Goal: Navigation & Orientation: Find specific page/section

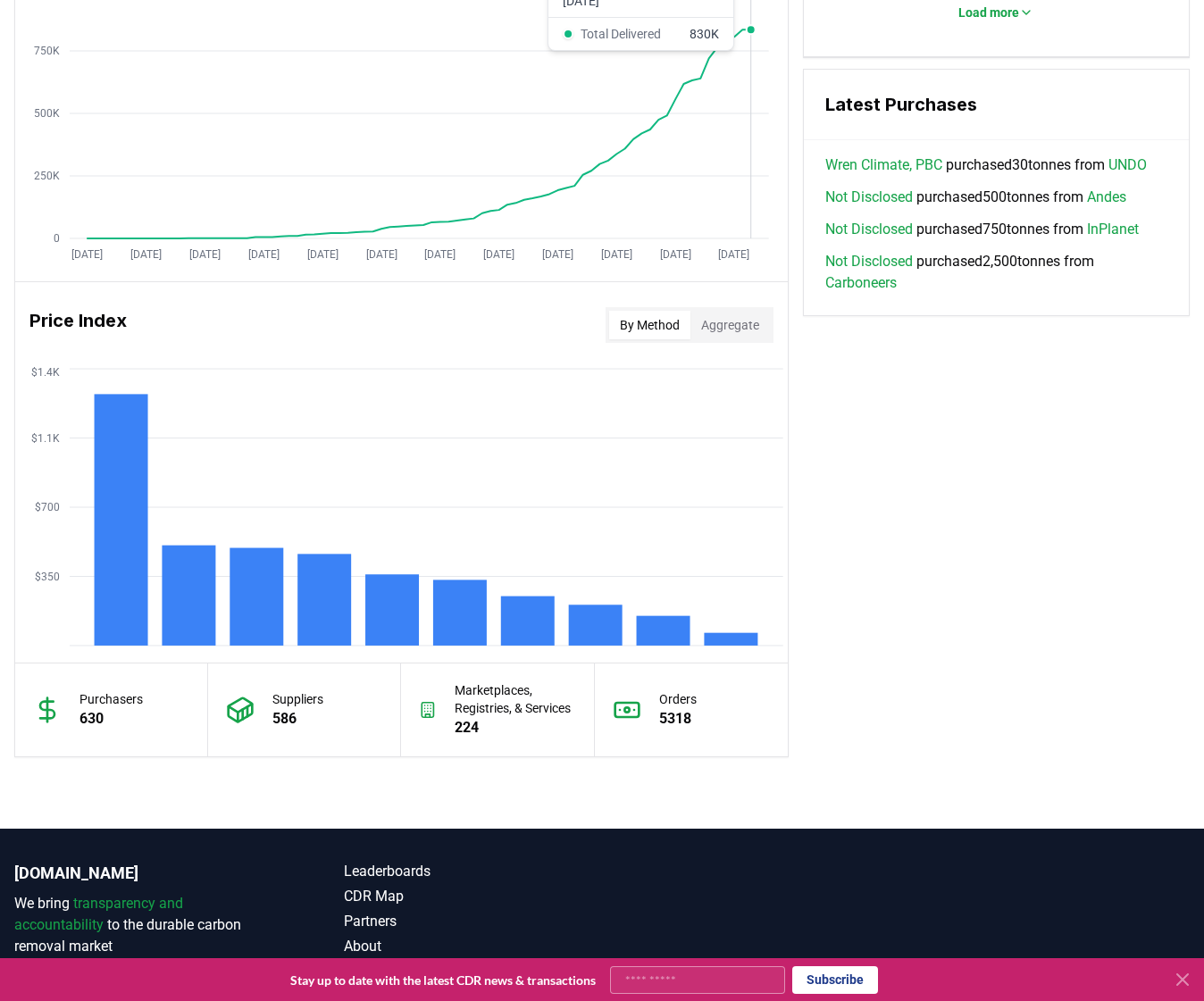
scroll to position [1230, 0]
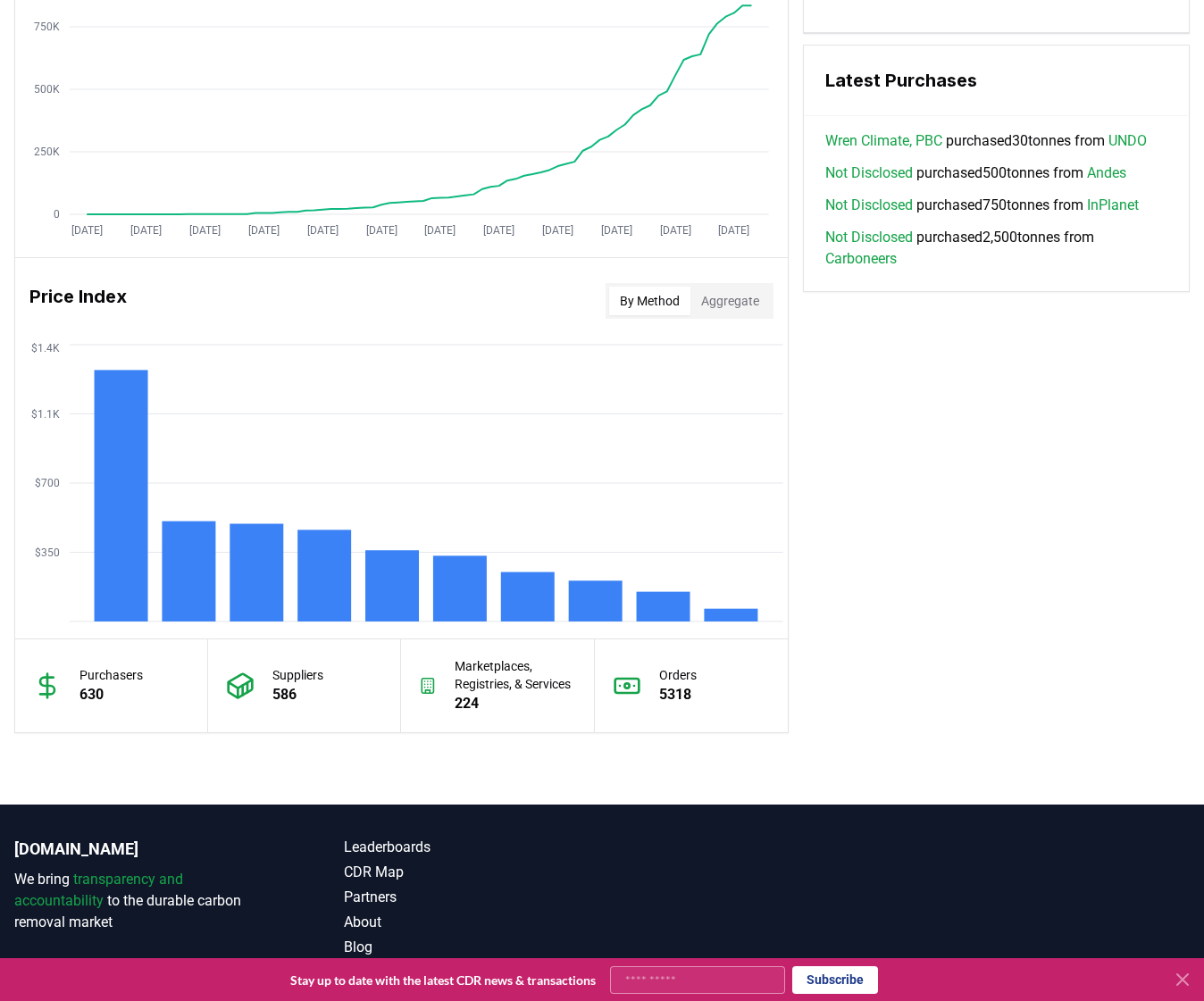
click at [84, 699] on p "630" at bounding box center [111, 695] width 63 height 21
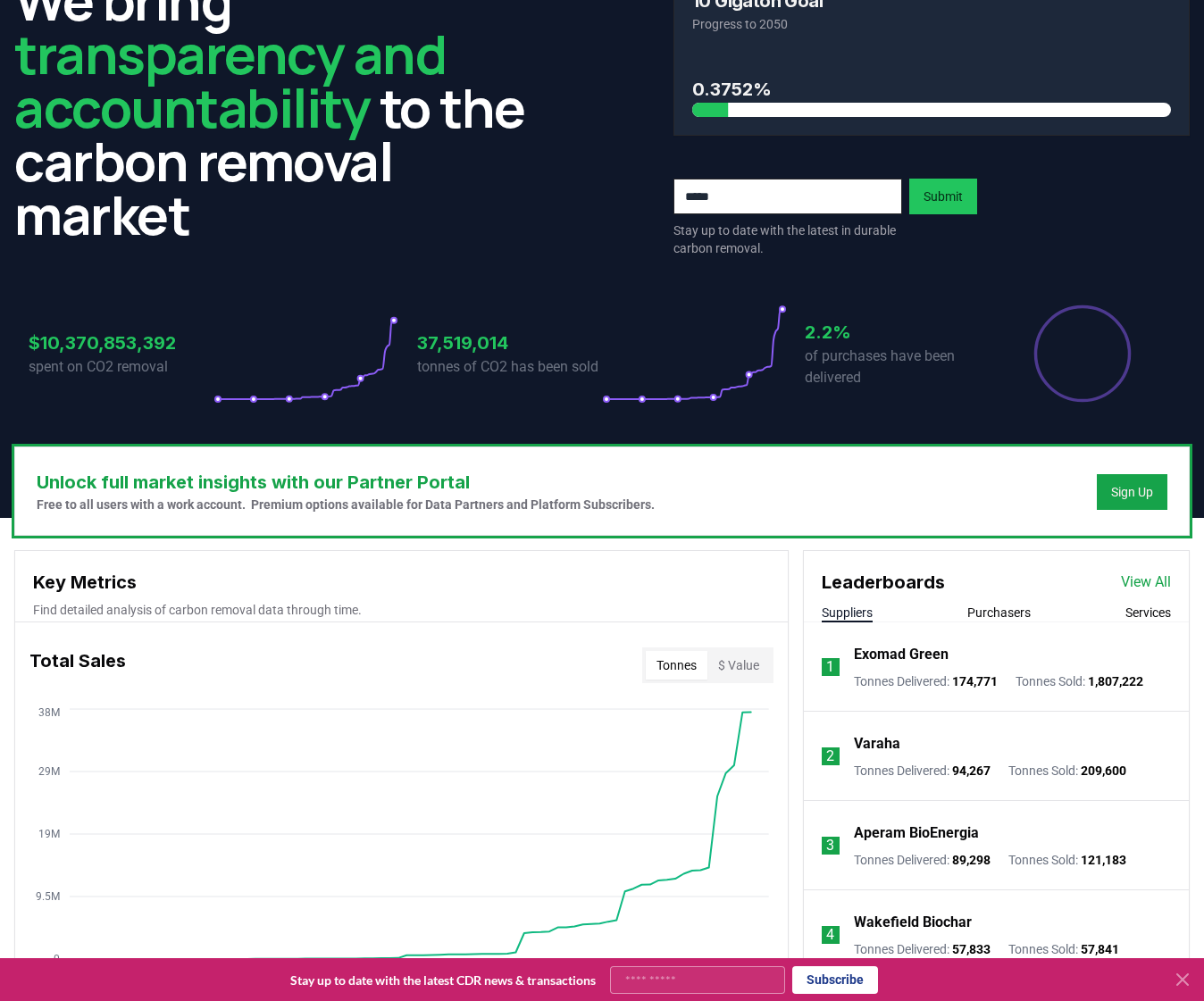
scroll to position [0, 0]
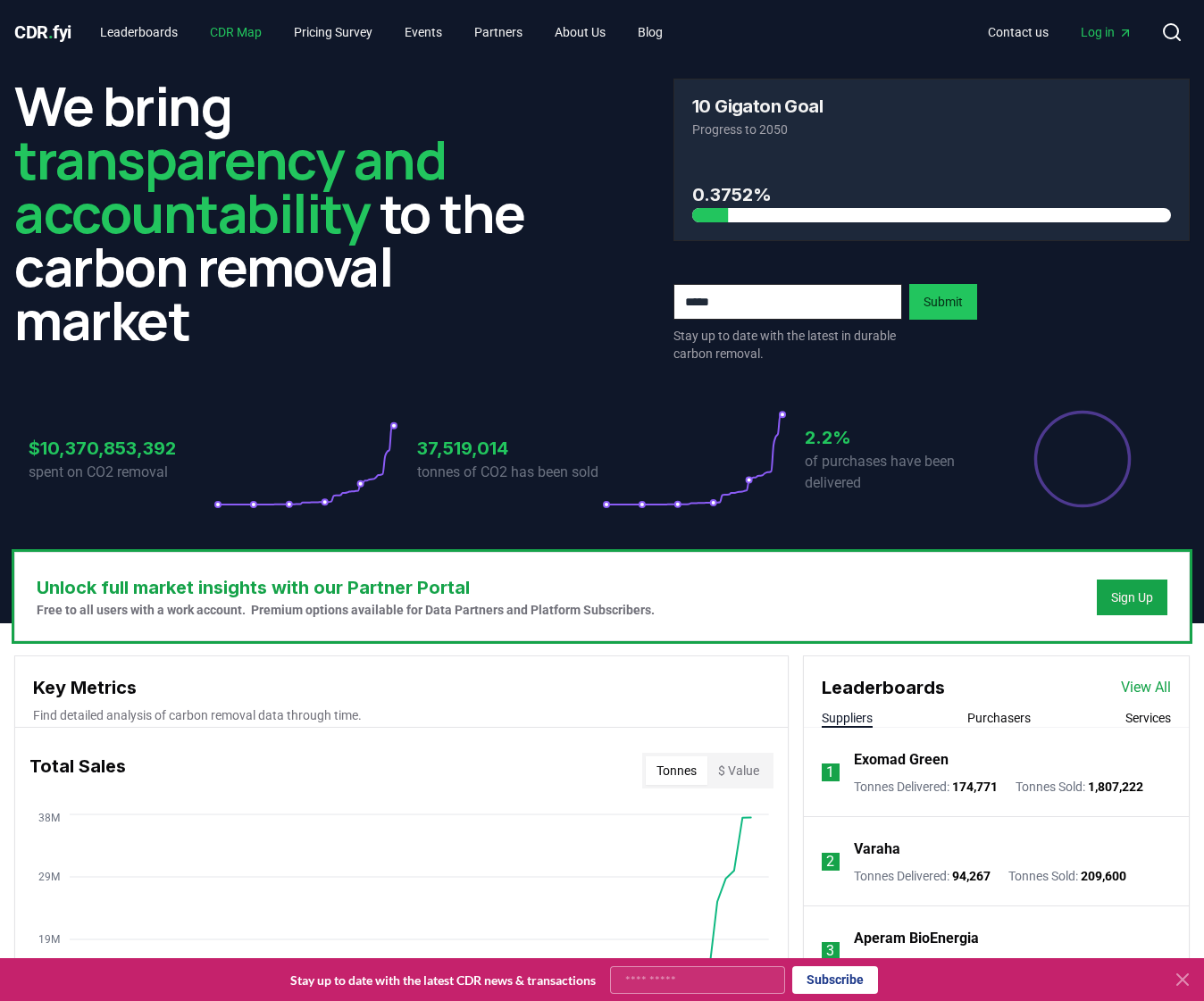
click at [234, 34] on link "CDR Map" at bounding box center [236, 32] width 80 height 32
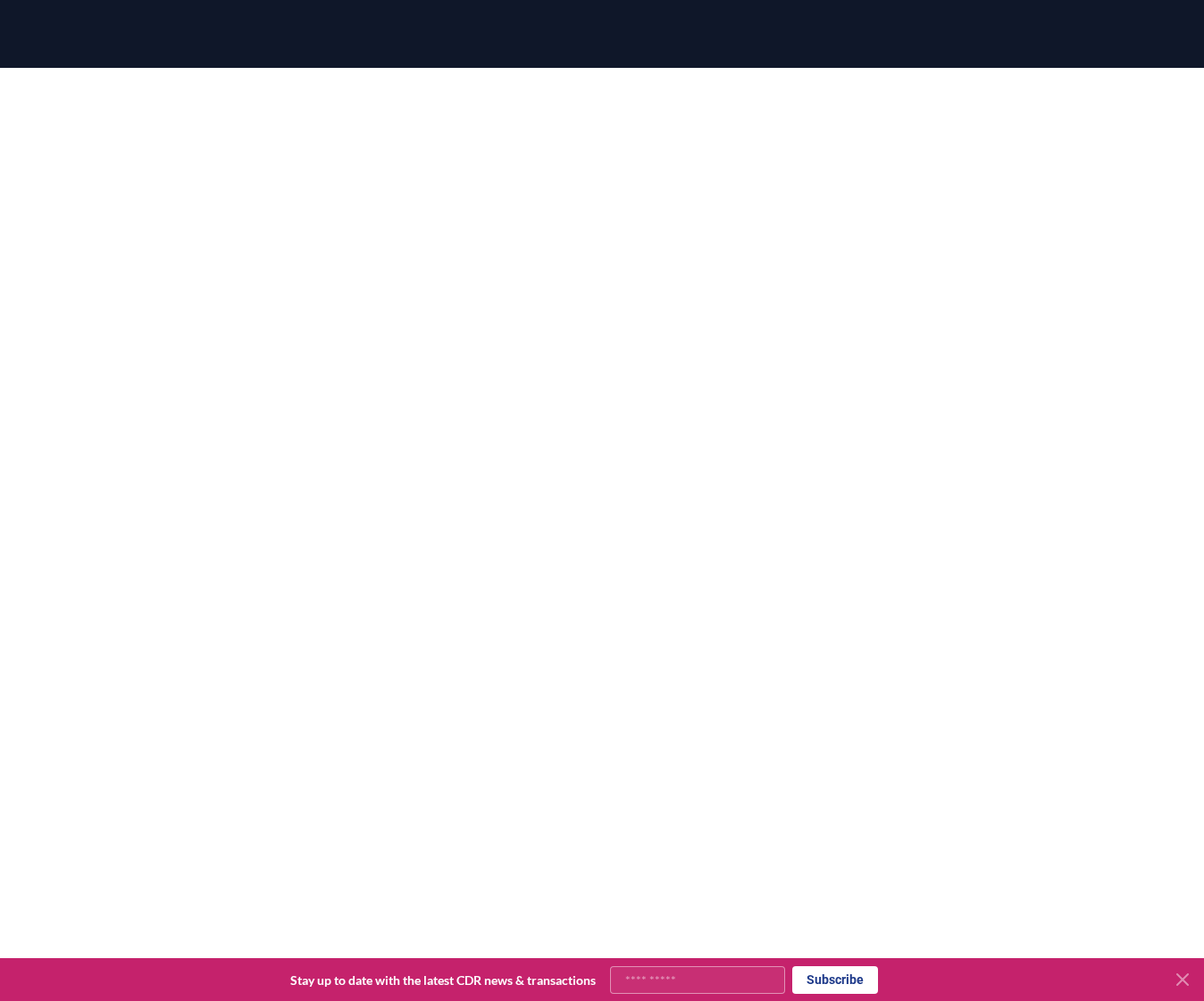
scroll to position [212, 0]
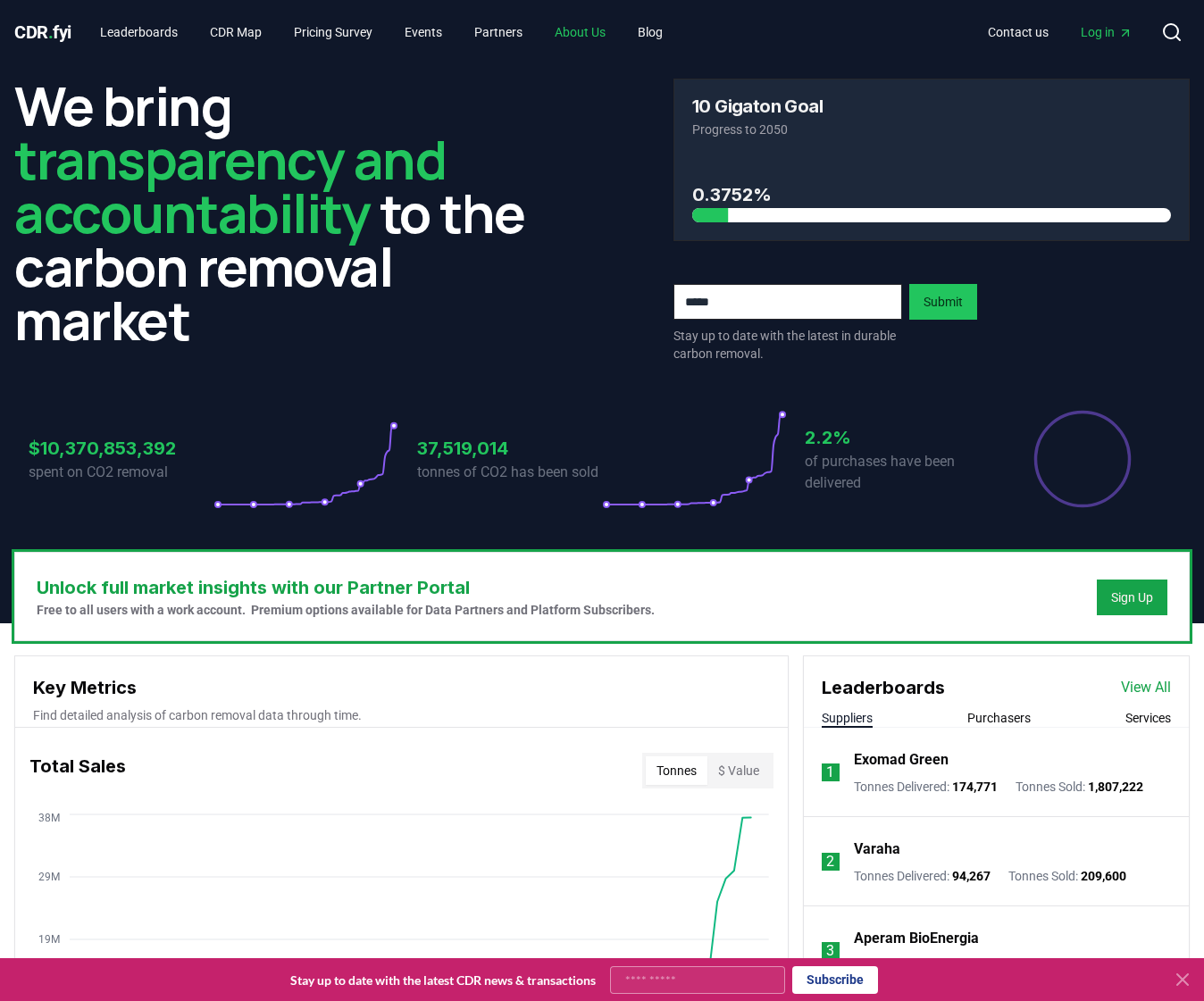
click at [620, 33] on link "About Us" at bounding box center [580, 32] width 79 height 32
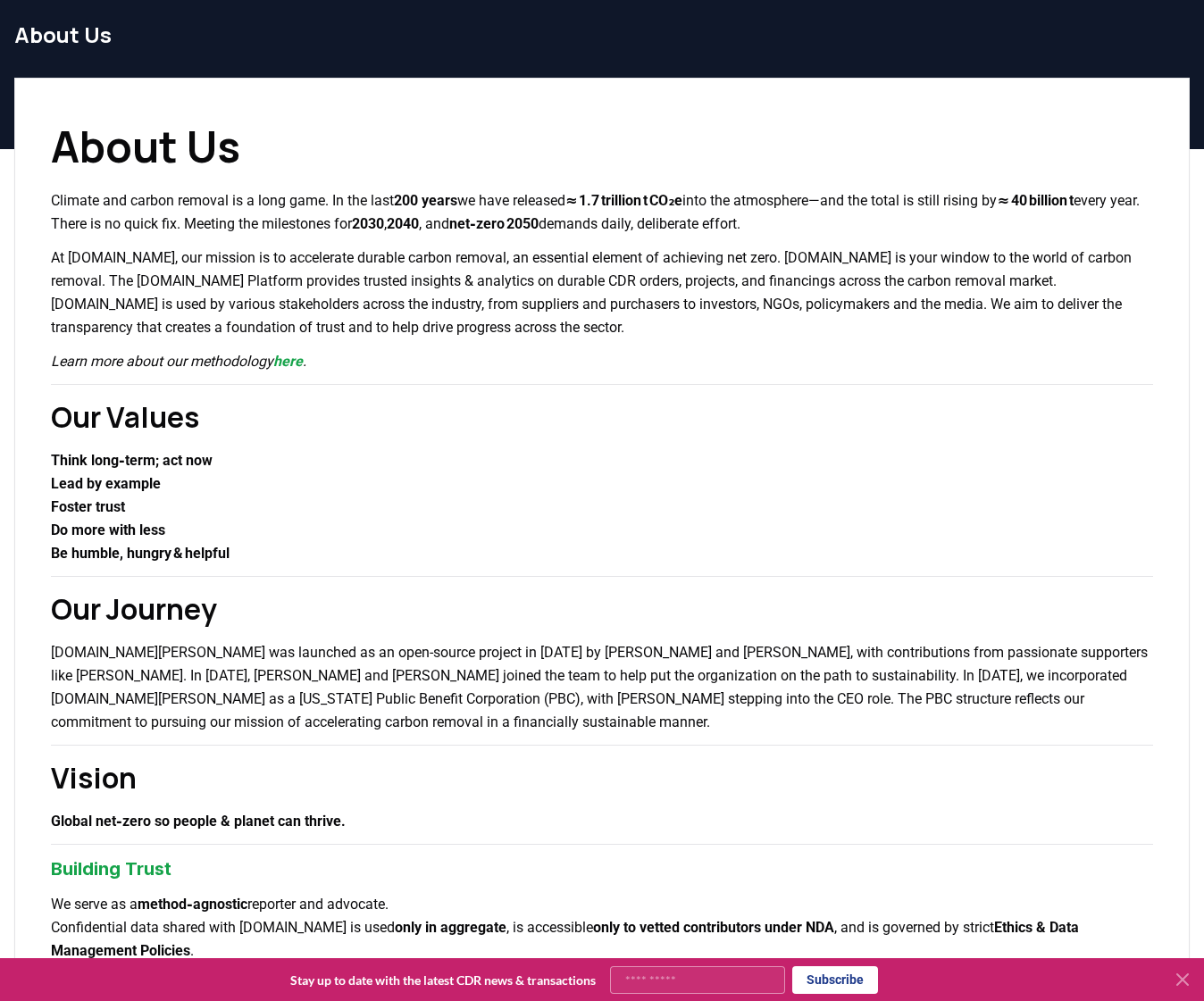
scroll to position [59, 0]
